Goal: Complete application form

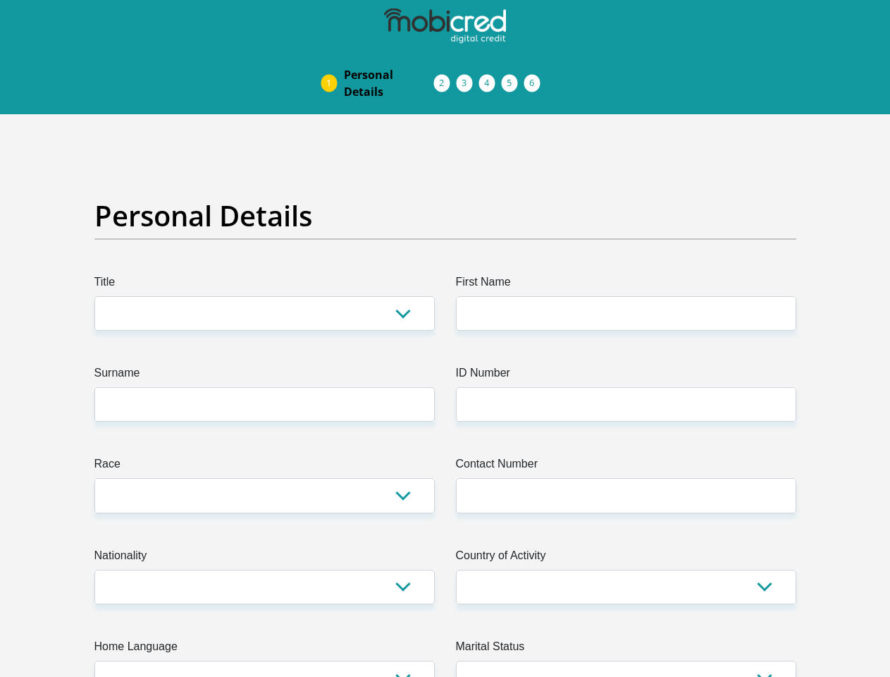
click at [0, 0] on img at bounding box center [0, 0] width 0 height 0
click at [333, 61] on link "Personal Details" at bounding box center [389, 83] width 113 height 45
click at [445, 78] on link "Acceptance of Services" at bounding box center [456, 83] width 23 height 11
click at [0, 0] on span "Documents" at bounding box center [0, 0] width 0 height 0
click at [513, 78] on link "Debicheck Mandate" at bounding box center [502, 83] width 23 height 11
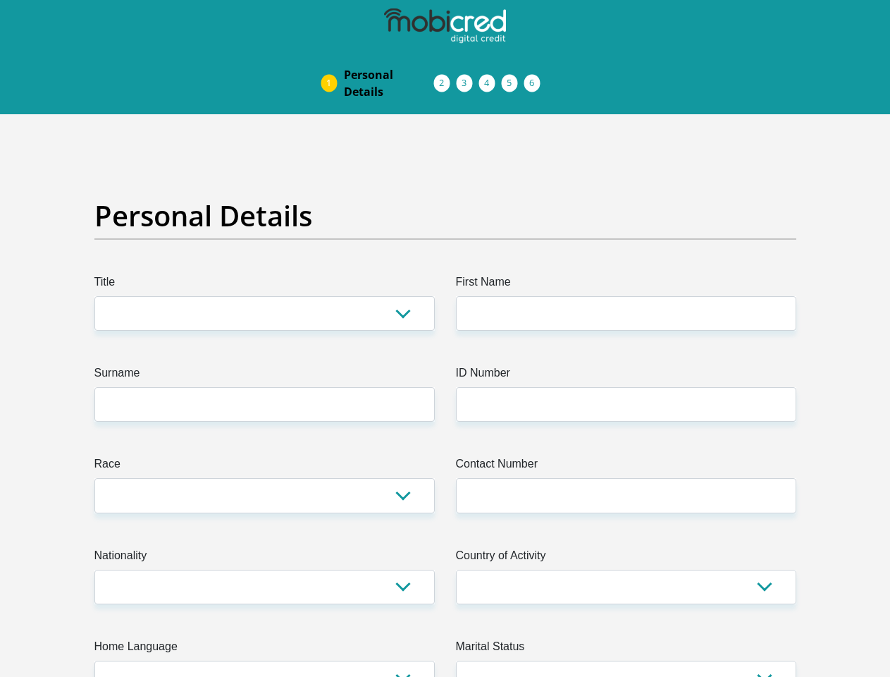
click at [536, 78] on link "Curata Authentication" at bounding box center [524, 83] width 23 height 11
click at [558, 78] on link "Pre Agreement Signoff" at bounding box center [547, 83] width 23 height 11
